Goal: Task Accomplishment & Management: Use online tool/utility

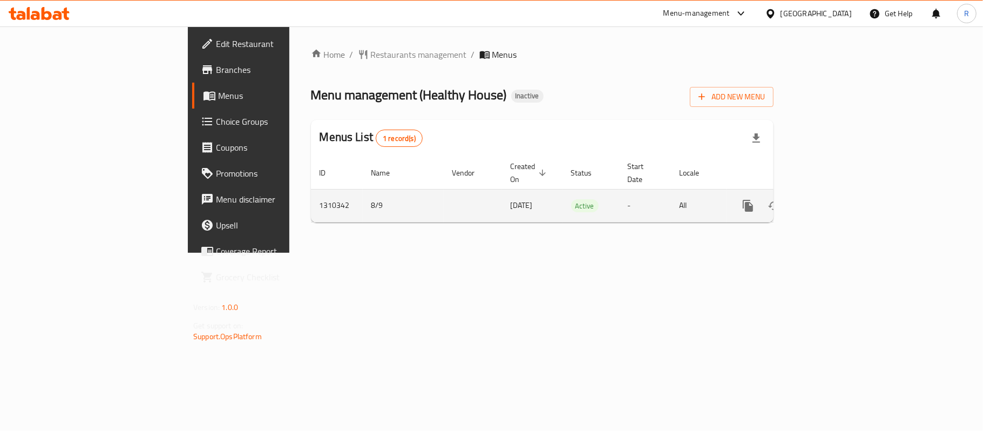
click at [832, 199] on icon "enhanced table" at bounding box center [826, 205] width 13 height 13
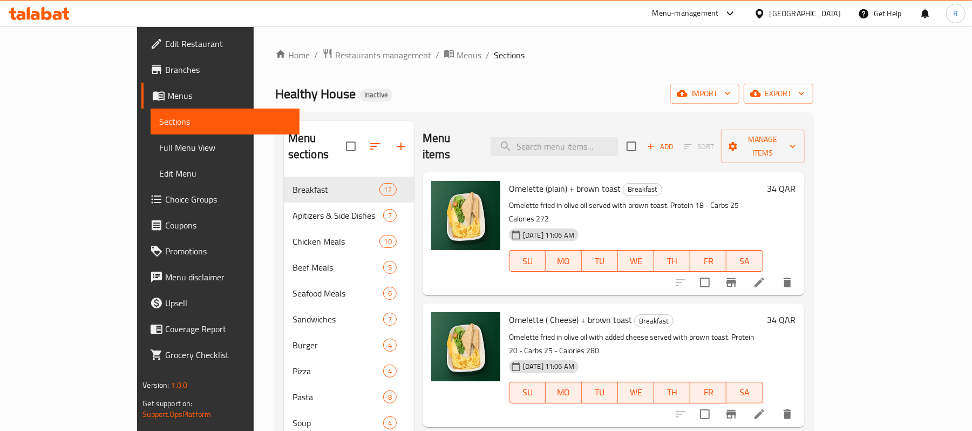
click at [159, 144] on span "Full Menu View" at bounding box center [225, 147] width 132 height 13
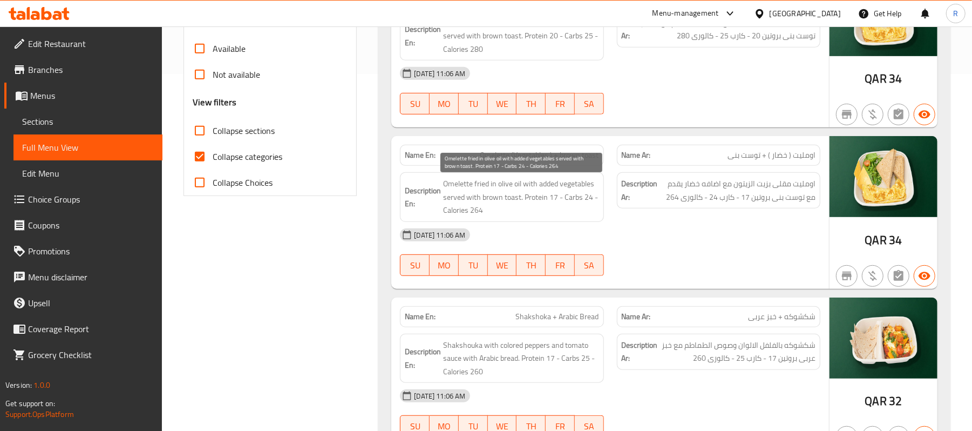
scroll to position [360, 0]
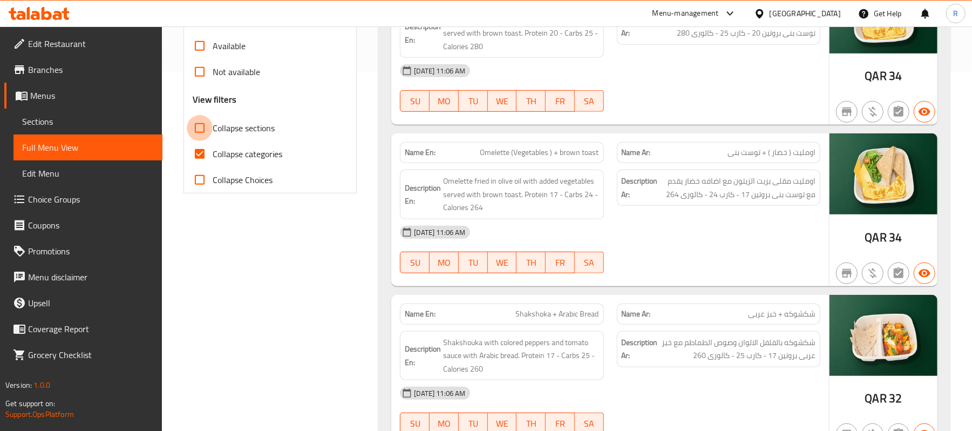
click at [195, 130] on input "Collapse sections" at bounding box center [200, 128] width 26 height 26
checkbox input "true"
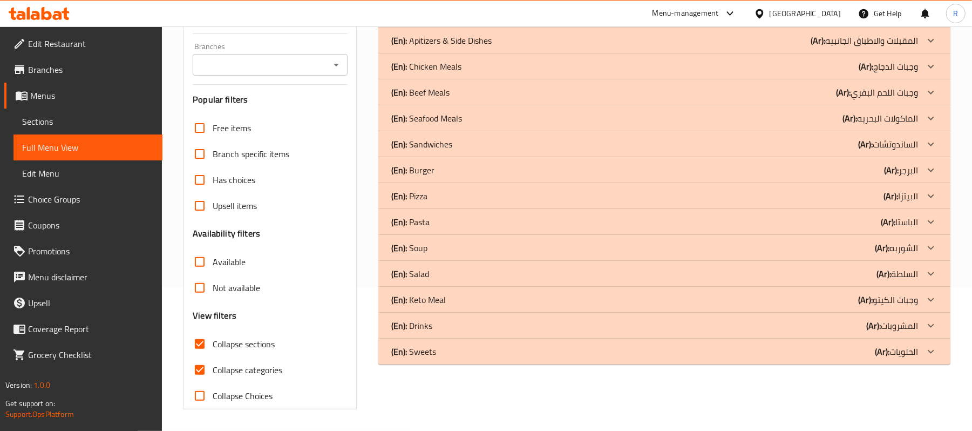
scroll to position [145, 0]
click at [927, 197] on icon at bounding box center [931, 195] width 13 height 13
click at [922, 187] on div at bounding box center [931, 196] width 26 height 26
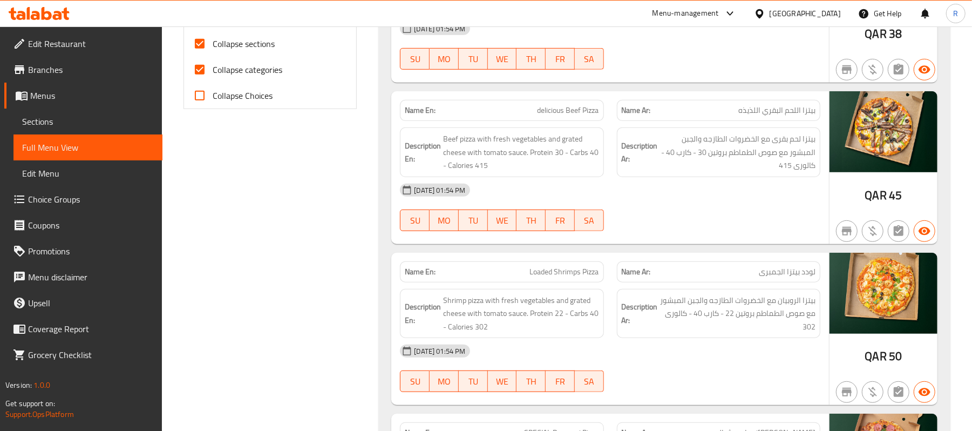
scroll to position [789, 0]
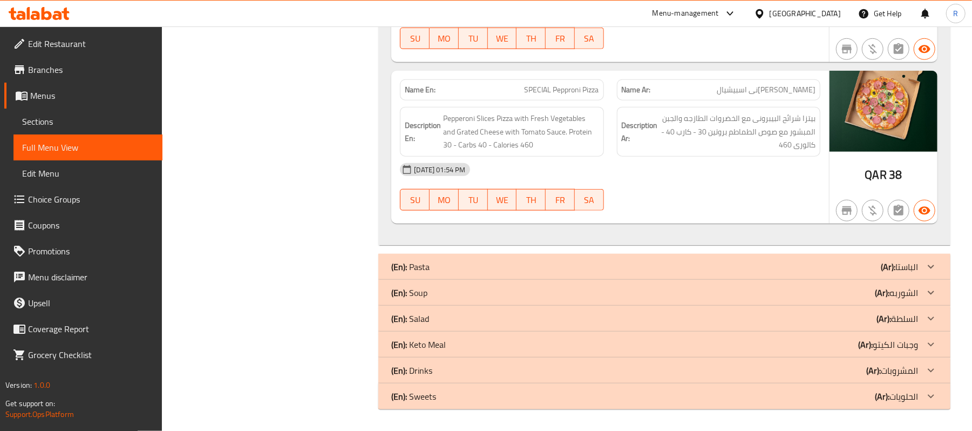
click at [936, 260] on icon at bounding box center [931, 266] width 13 height 13
click at [933, 265] on icon at bounding box center [931, 266] width 13 height 13
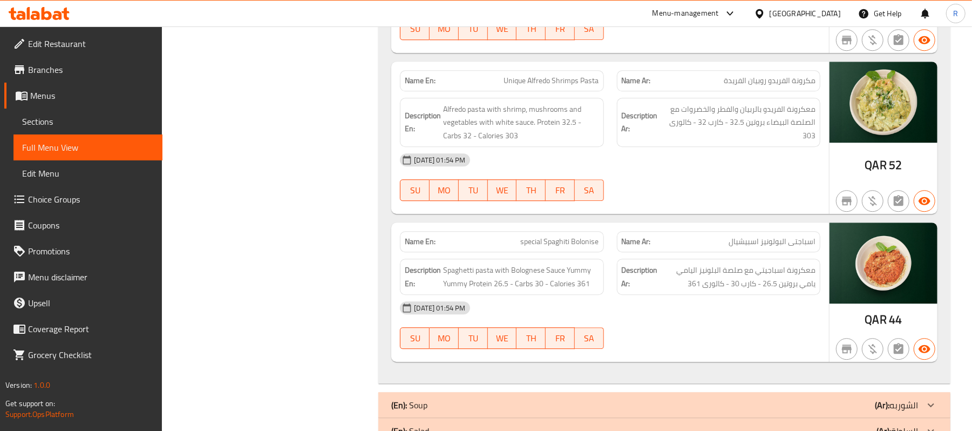
scroll to position [2134, 0]
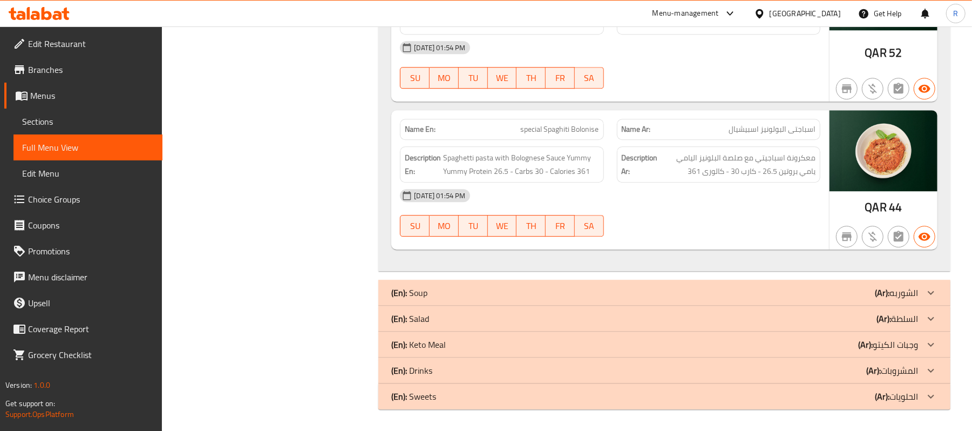
click at [933, 299] on icon at bounding box center [931, 292] width 13 height 13
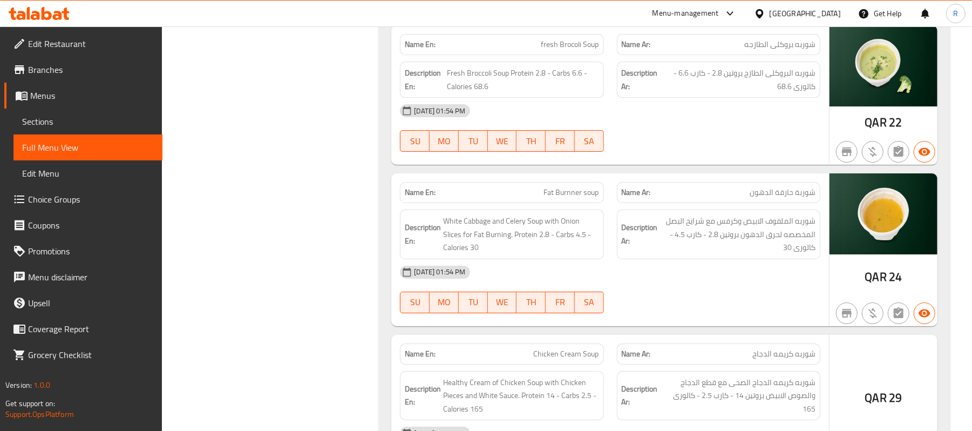
scroll to position [2790, 0]
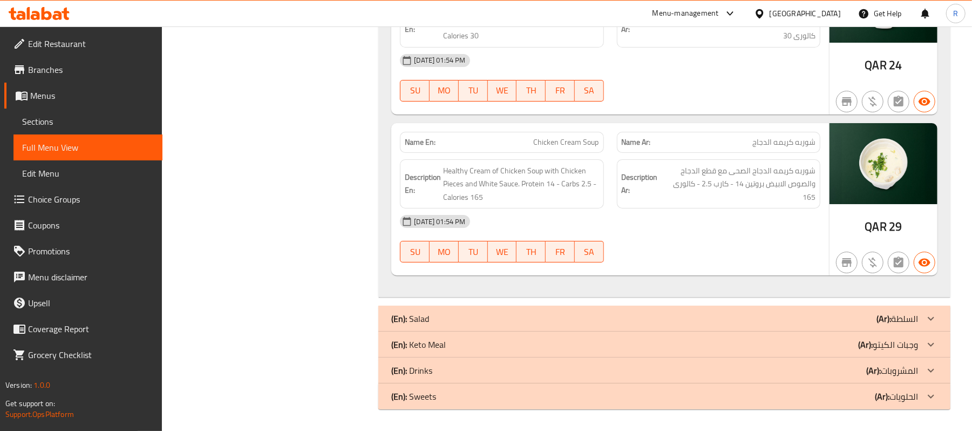
click at [935, 314] on icon at bounding box center [931, 318] width 13 height 13
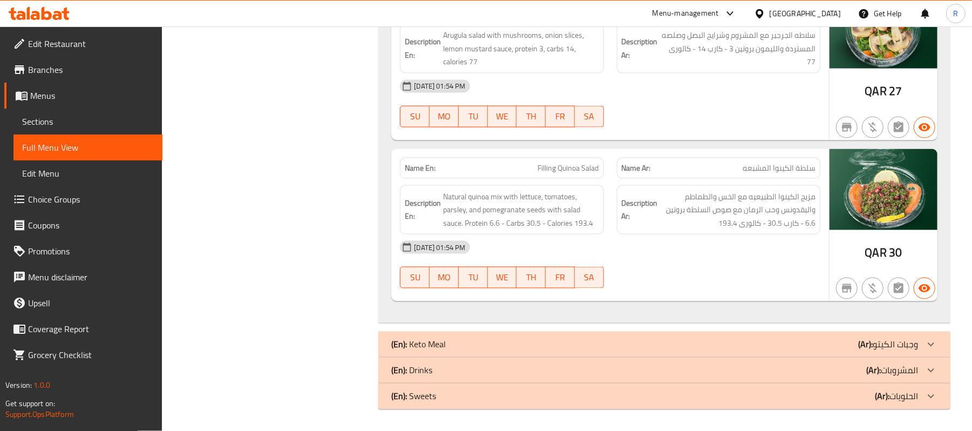
scroll to position [4119, 0]
click at [938, 342] on div at bounding box center [931, 344] width 26 height 26
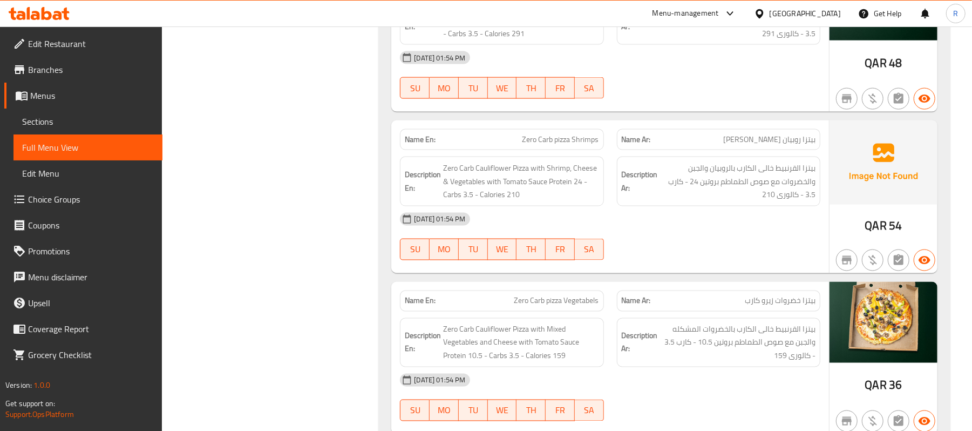
scroll to position [7137, 0]
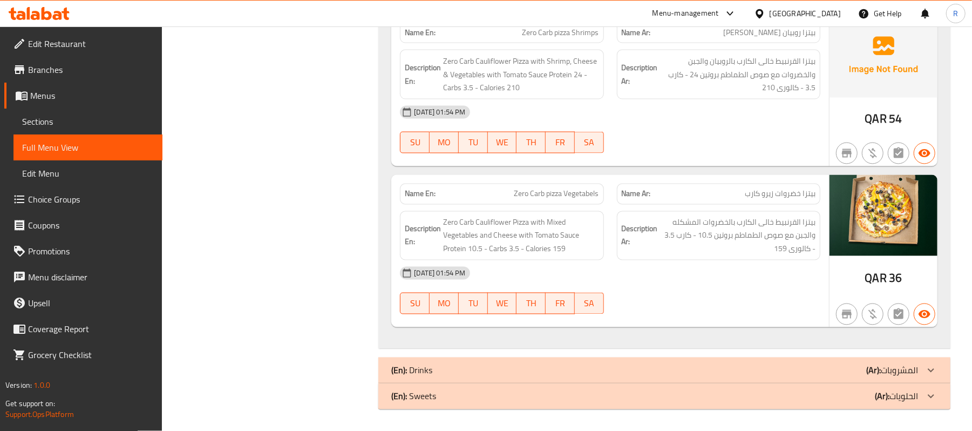
click at [925, 361] on div at bounding box center [931, 370] width 26 height 26
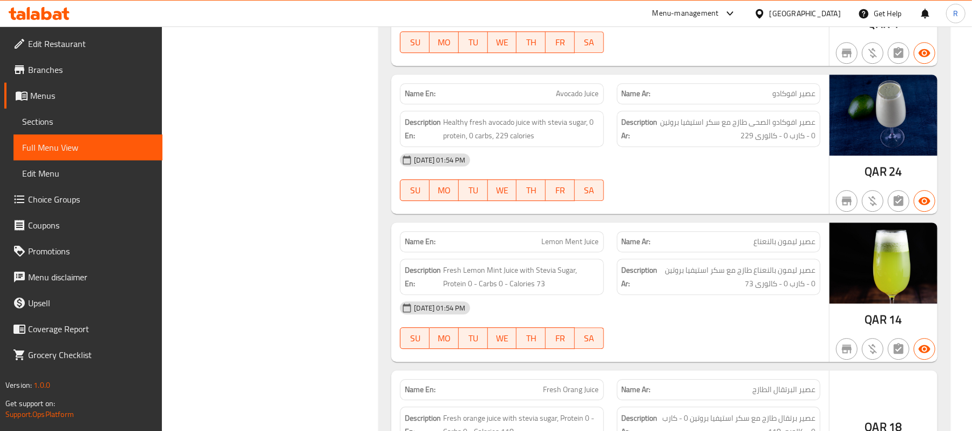
scroll to position [8360, 0]
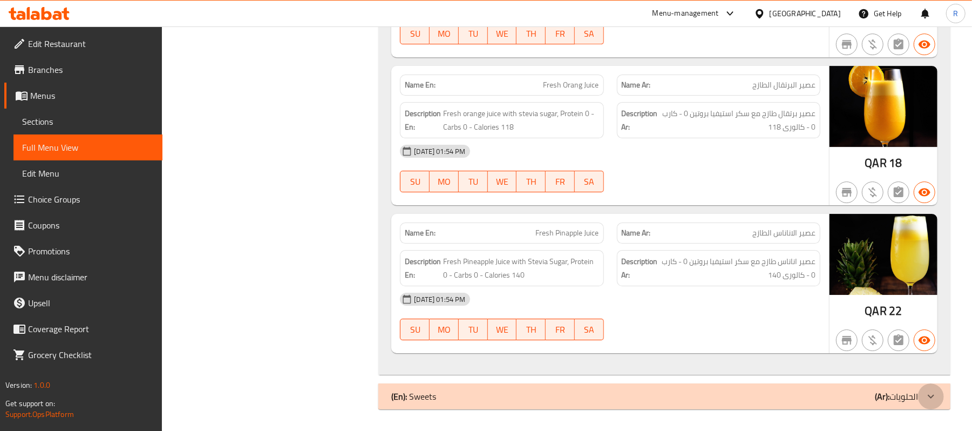
click at [923, 396] on div at bounding box center [931, 396] width 26 height 26
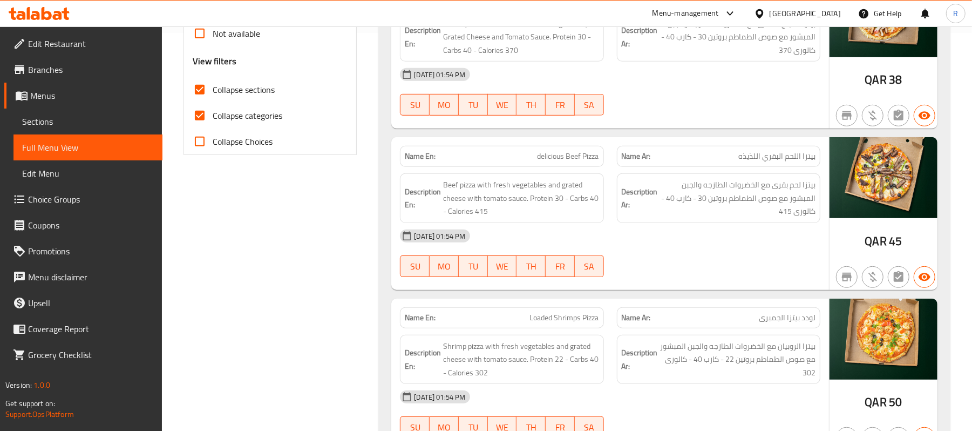
scroll to position [321, 0]
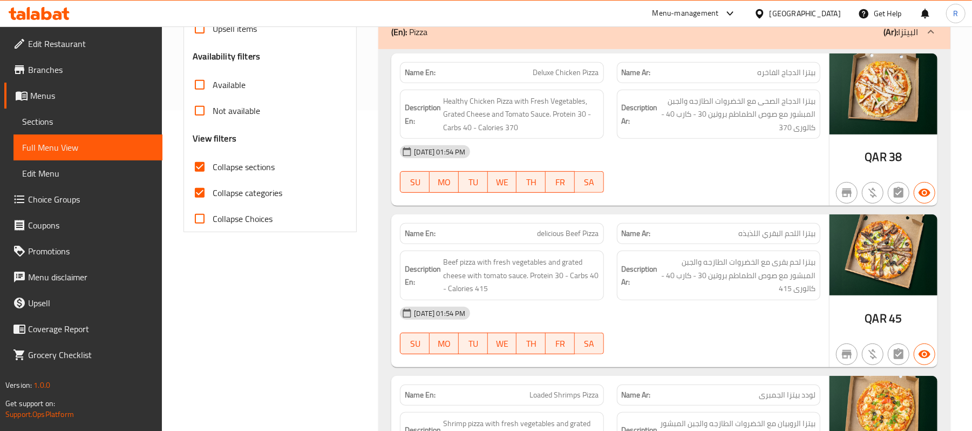
click at [194, 193] on input "Collapse categories" at bounding box center [200, 193] width 26 height 26
checkbox input "false"
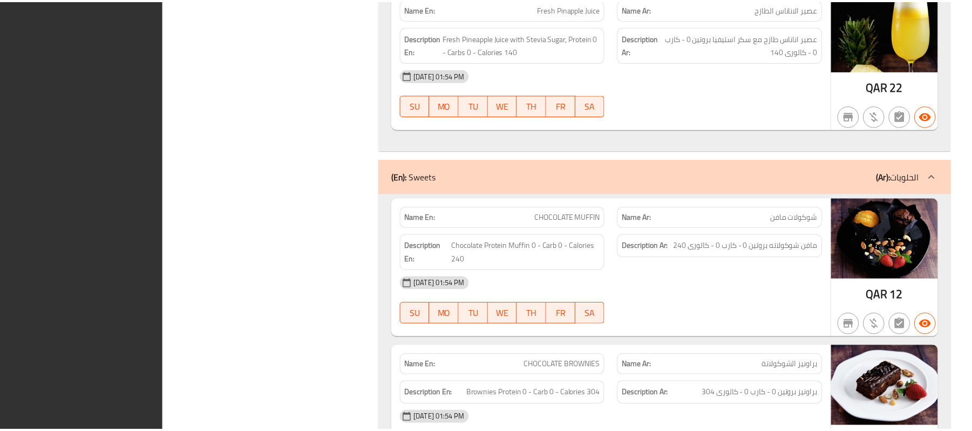
scroll to position [8812, 0]
